Goal: Transaction & Acquisition: Purchase product/service

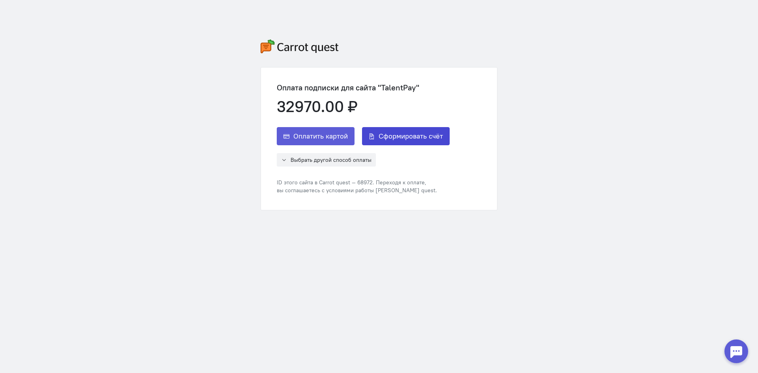
click at [380, 141] on button "Сформировать счёт" at bounding box center [406, 136] width 88 height 18
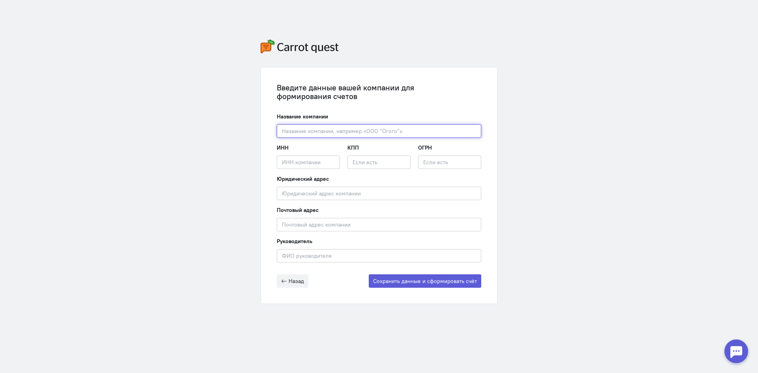
click at [379, 137] on input "text" at bounding box center [379, 130] width 204 height 13
click at [294, 130] on input "text" at bounding box center [379, 130] width 204 height 13
paste input "ООО "РЕЙВЕКС""
type input "ООО "РЕЙВЕКС""
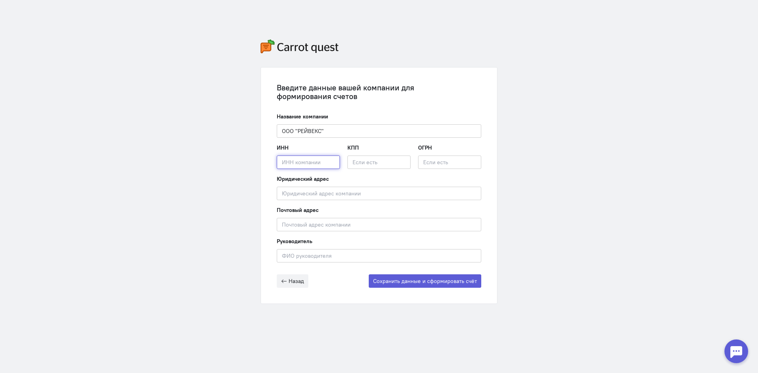
paste input "7716968003"
click at [299, 160] on input "7716968003" at bounding box center [308, 162] width 63 height 13
type input "7716968003"
paste input "504401001"
click at [378, 157] on input "504401001" at bounding box center [378, 162] width 63 height 13
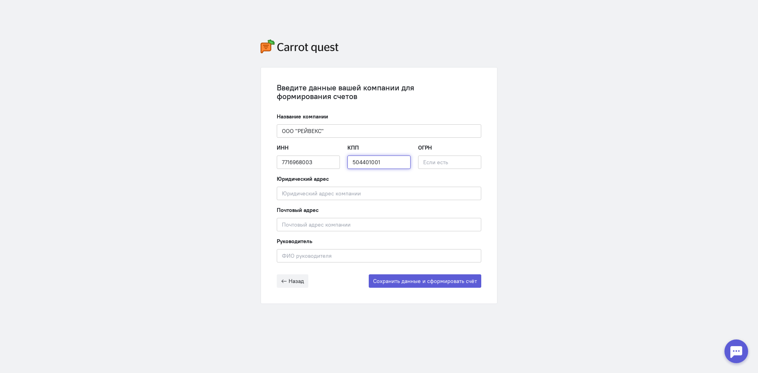
type input "504401001"
paste input "1227700380753"
click at [451, 167] on input "1227700380753" at bounding box center [449, 162] width 63 height 13
type input "1227700380753"
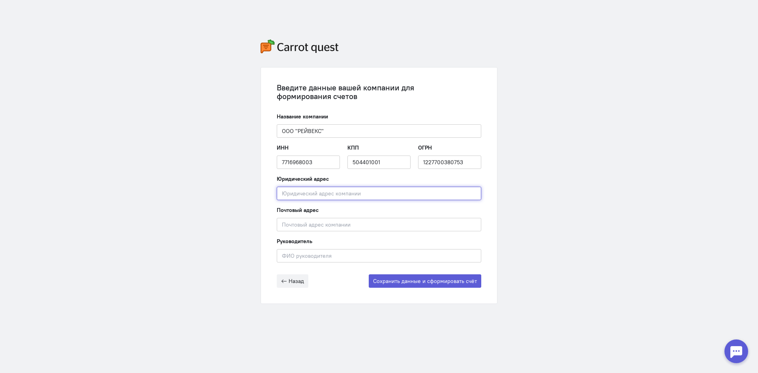
paste input "[STREET_ADDRESS][PERSON_NAME], помещ. 711"
click at [337, 193] on input "[STREET_ADDRESS][PERSON_NAME], помещ. 711" at bounding box center [379, 193] width 204 height 13
type input "[STREET_ADDRESS][PERSON_NAME], помещ. 711"
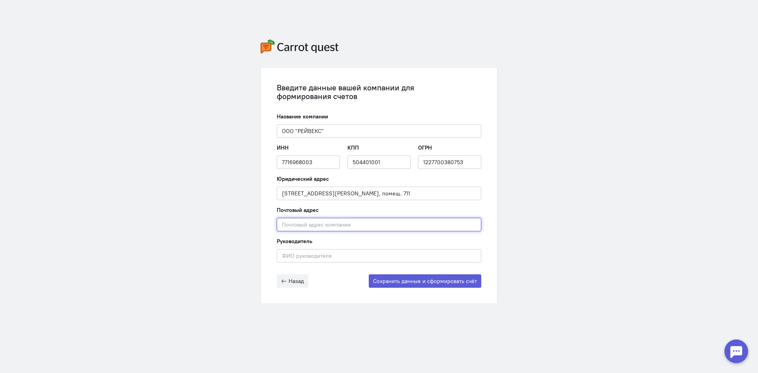
paste input "[EMAIL_ADDRESS][DOMAIN_NAME]"
click at [317, 221] on input "[EMAIL_ADDRESS][DOMAIN_NAME]" at bounding box center [379, 224] width 204 height 13
type input "[EMAIL_ADDRESS][DOMAIN_NAME]"
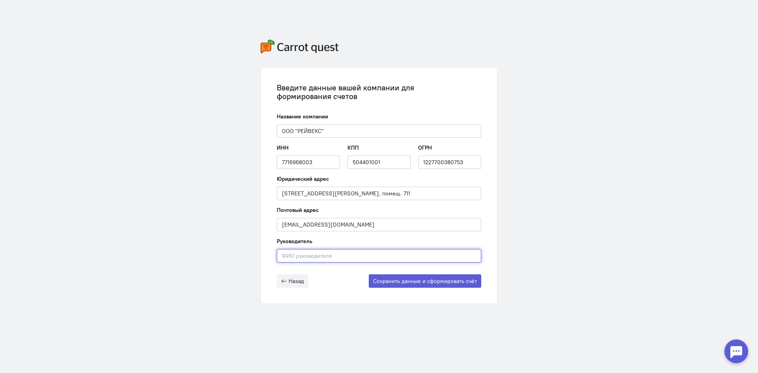
paste input "[PERSON_NAME]"
click at [337, 258] on input "text" at bounding box center [379, 255] width 204 height 13
type input "[PERSON_NAME]"
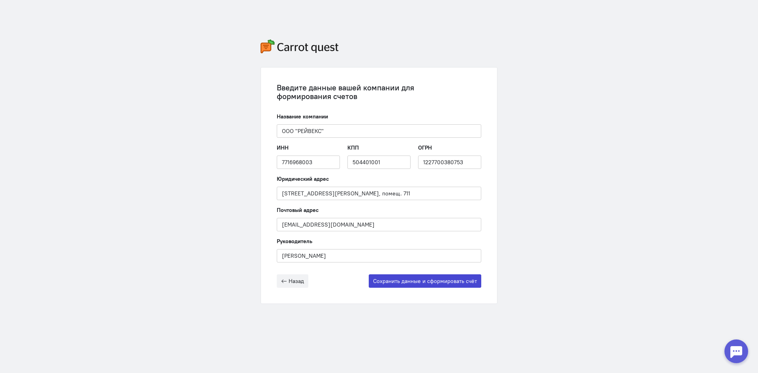
click at [386, 280] on button "Сохранить данные и сформировать счёт" at bounding box center [425, 280] width 112 height 13
